Goal: Task Accomplishment & Management: Manage account settings

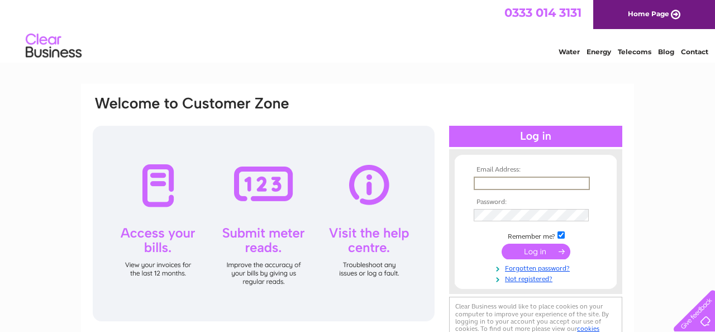
click at [492, 186] on input "text" at bounding box center [532, 183] width 116 height 13
paste input "kristyna.macfarlane@unineedgroup.com"
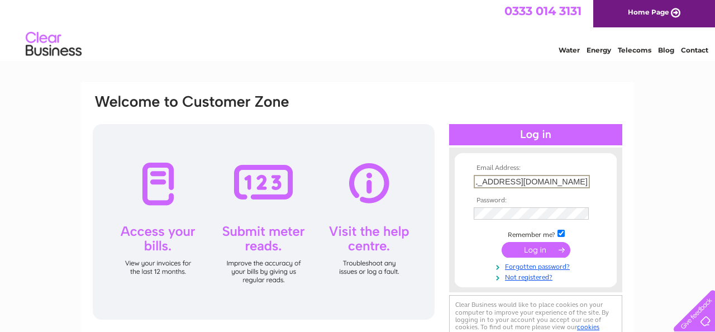
scroll to position [2, 0]
type input "kristyna.macfarlane@unineedgroup.com"
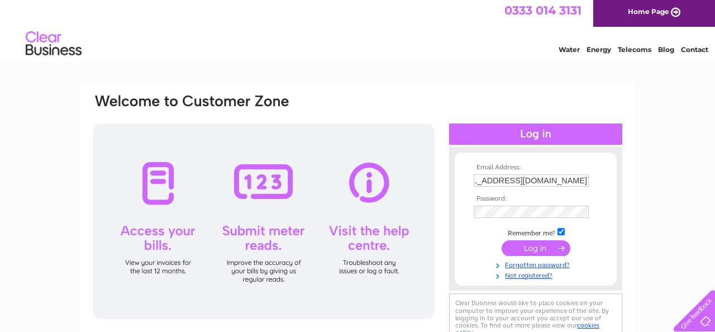
scroll to position [0, 0]
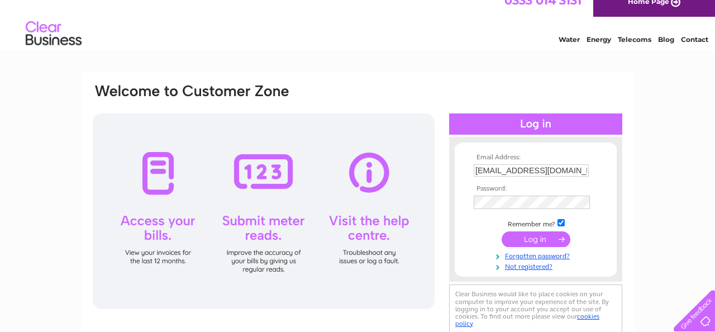
click at [522, 239] on input "submit" at bounding box center [536, 239] width 69 height 16
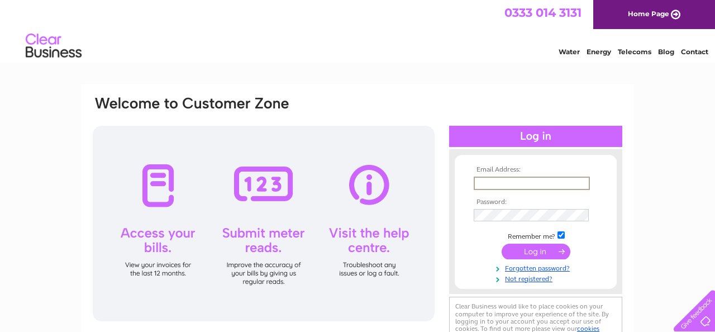
click at [512, 182] on input "text" at bounding box center [532, 183] width 116 height 13
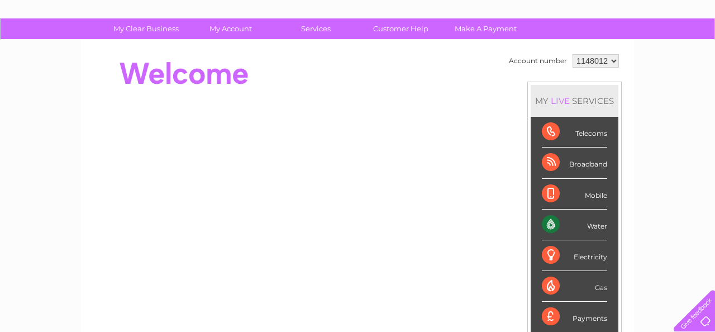
scroll to position [71, 0]
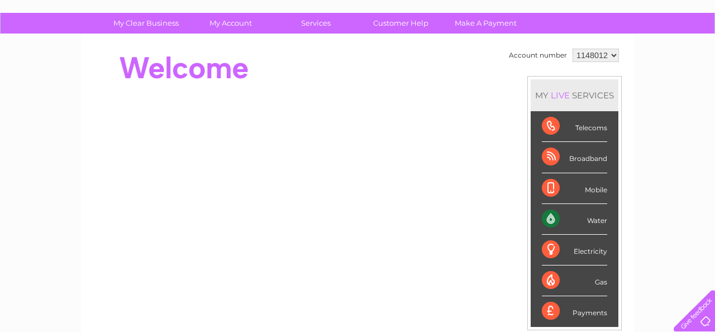
click at [594, 60] on select "1148012" at bounding box center [596, 55] width 46 height 13
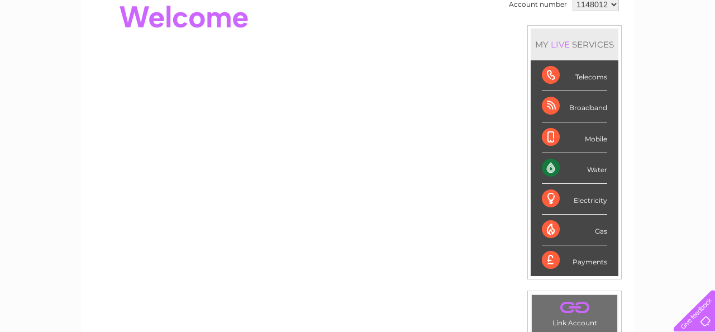
scroll to position [130, 0]
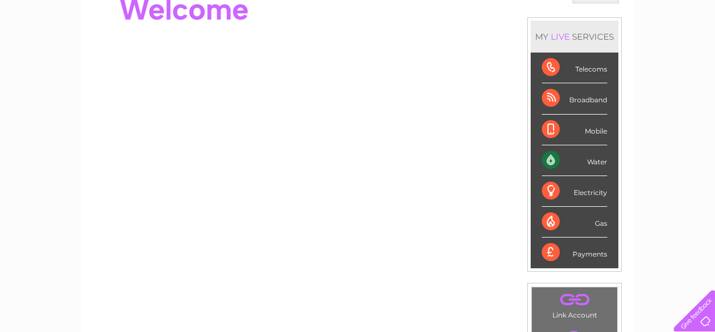
click at [545, 162] on div "Water" at bounding box center [574, 160] width 65 height 31
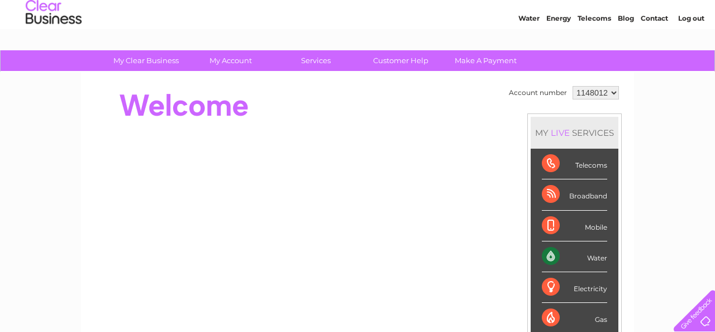
scroll to position [29, 0]
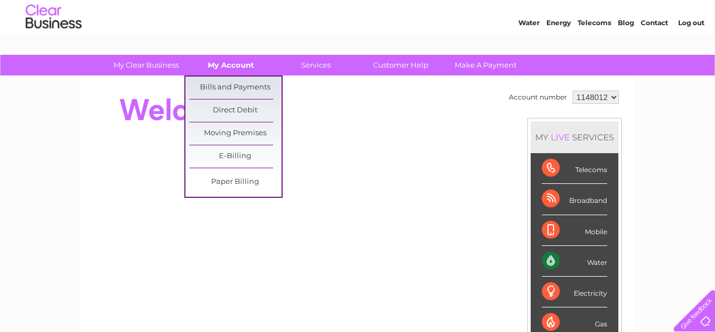
click at [226, 66] on link "My Account" at bounding box center [231, 65] width 92 height 21
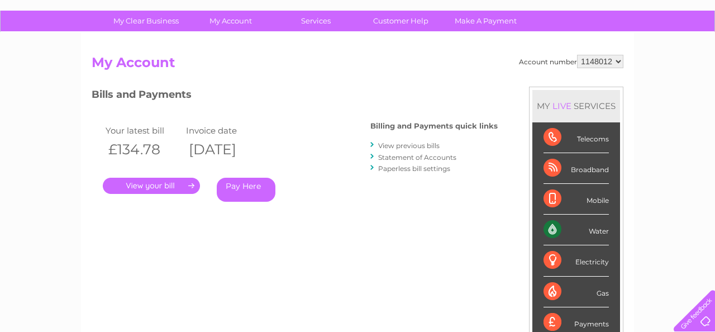
scroll to position [64, 0]
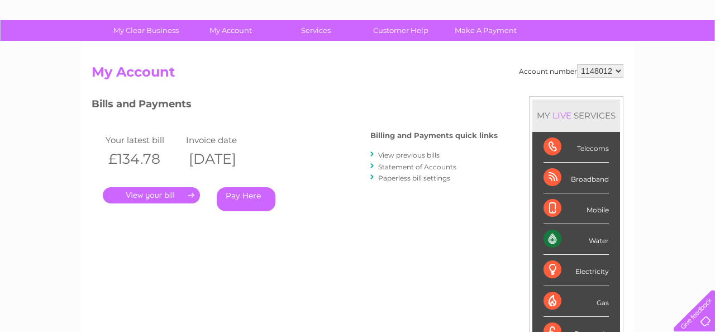
drag, startPoint x: 307, startPoint y: 159, endPoint x: 220, endPoint y: 164, distance: 87.4
click at [220, 164] on th "04/08/2025" at bounding box center [223, 159] width 80 height 23
click at [191, 196] on link "." at bounding box center [151, 195] width 97 height 16
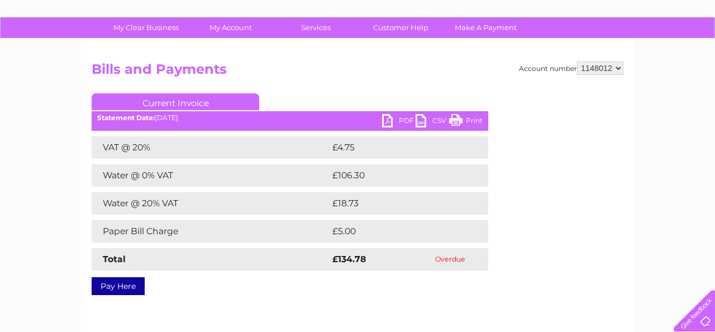
scroll to position [66, 0]
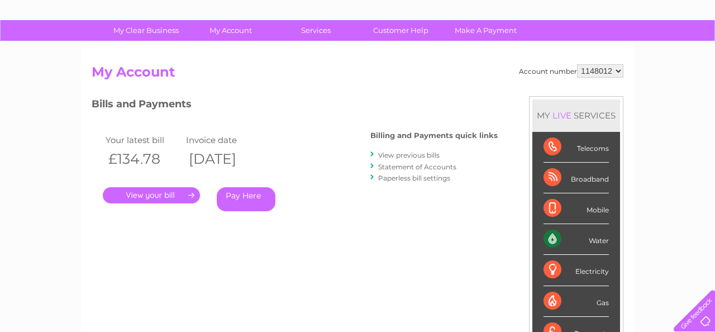
click at [408, 156] on link "View previous bills" at bounding box center [408, 155] width 61 height 8
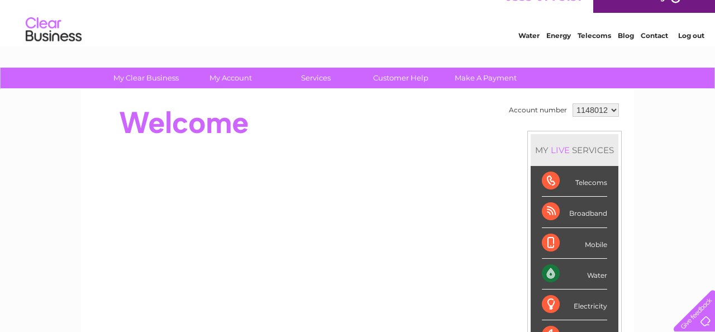
scroll to position [19, 0]
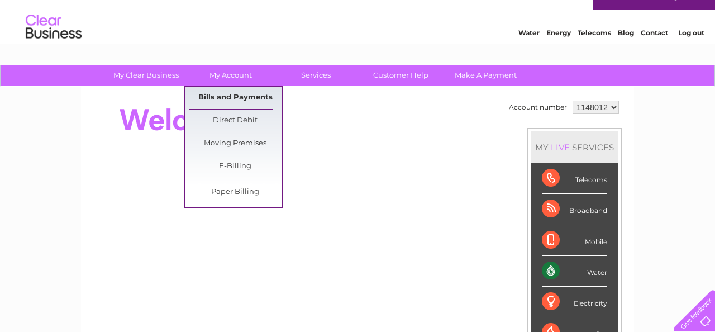
click at [228, 97] on link "Bills and Payments" at bounding box center [235, 98] width 92 height 22
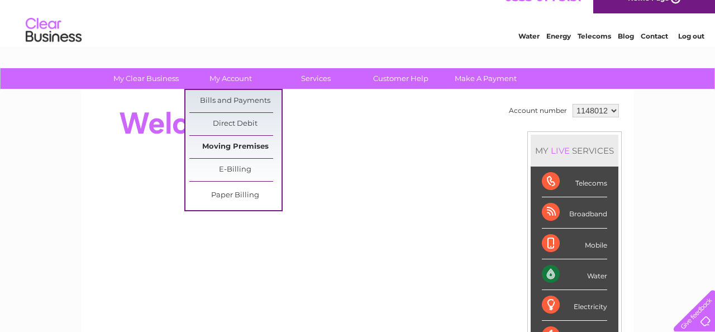
click at [226, 145] on link "Moving Premises" at bounding box center [235, 147] width 92 height 22
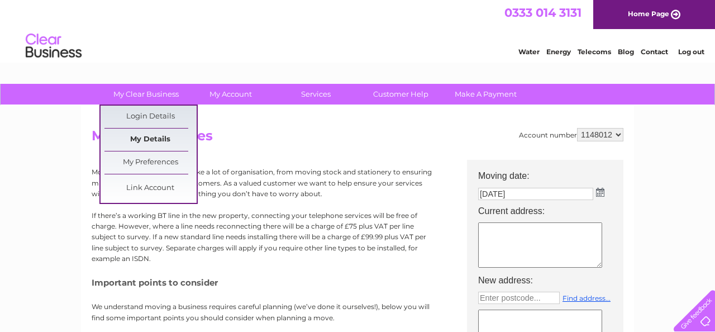
click at [152, 141] on link "My Details" at bounding box center [151, 140] width 92 height 22
